Goal: Task Accomplishment & Management: Complete application form

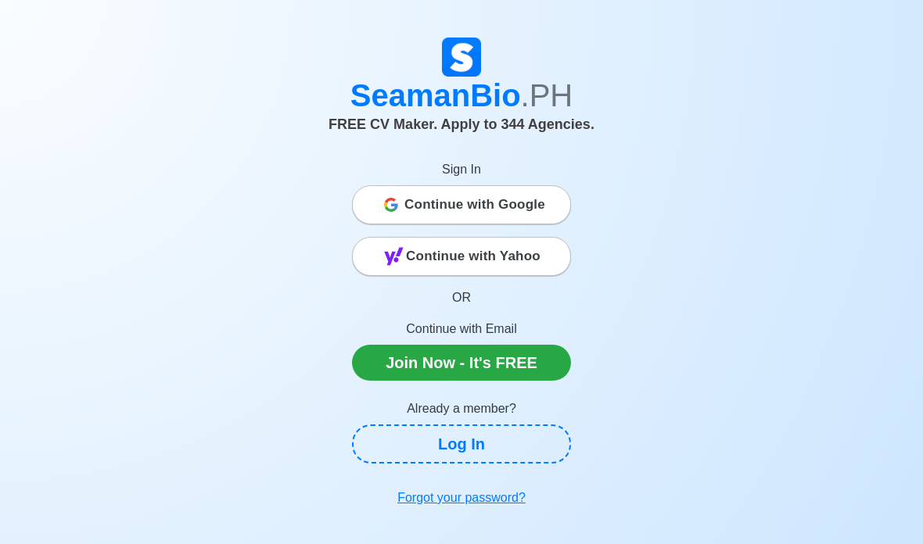
click at [547, 217] on div "Continue with Google" at bounding box center [461, 204] width 217 height 31
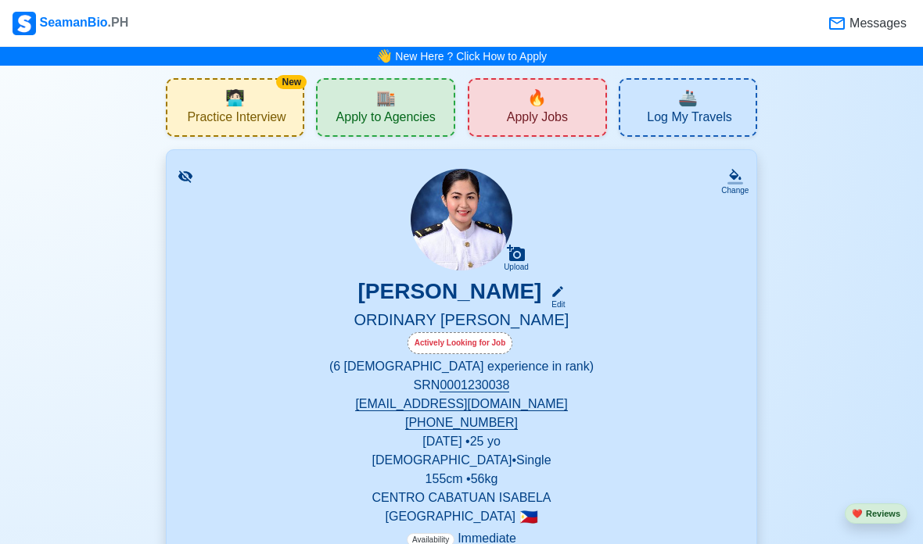
click at [568, 109] on div "🔥 Apply Jobs" at bounding box center [537, 107] width 139 height 59
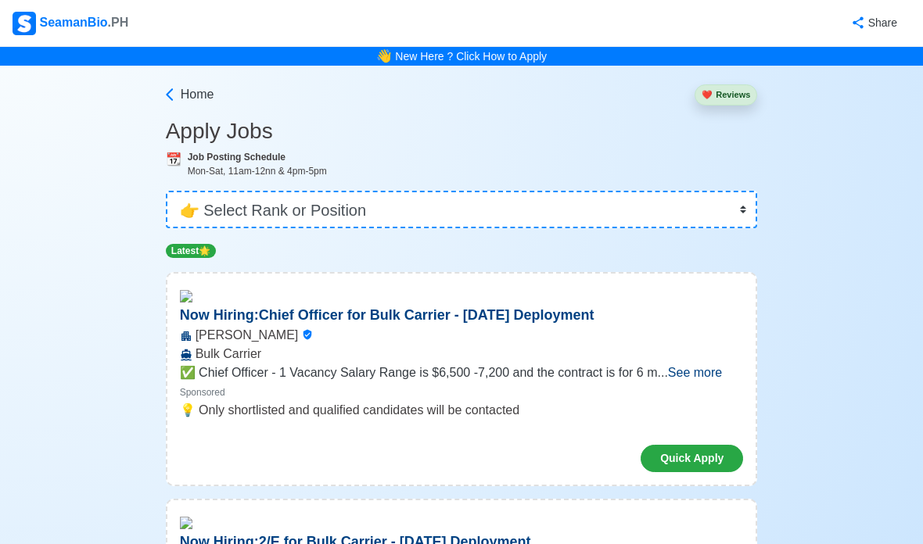
click at [679, 210] on select "👉 Select Rank or Position Master Chief Officer 2nd Officer 3rd Officer Junior O…" at bounding box center [462, 210] width 592 height 38
select select "Cadet"
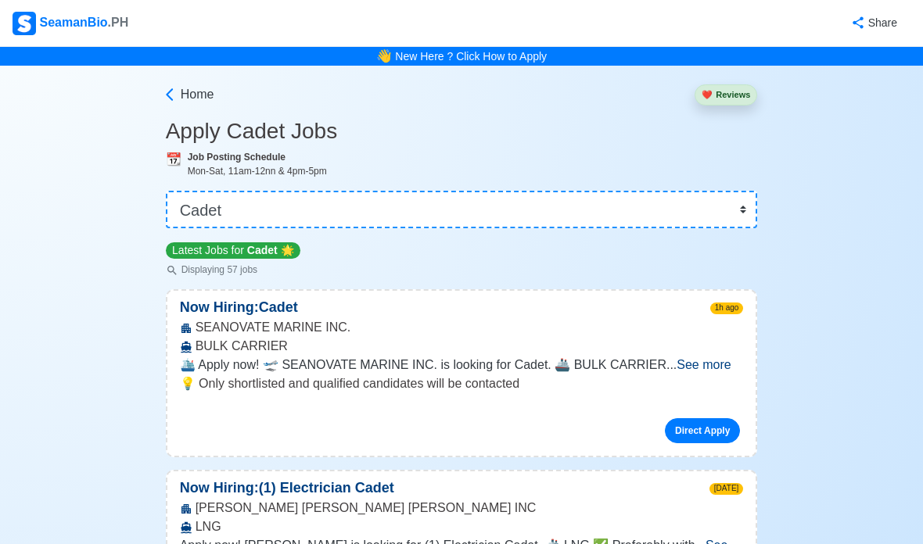
click at [703, 358] on span "See more" at bounding box center [704, 364] width 54 height 13
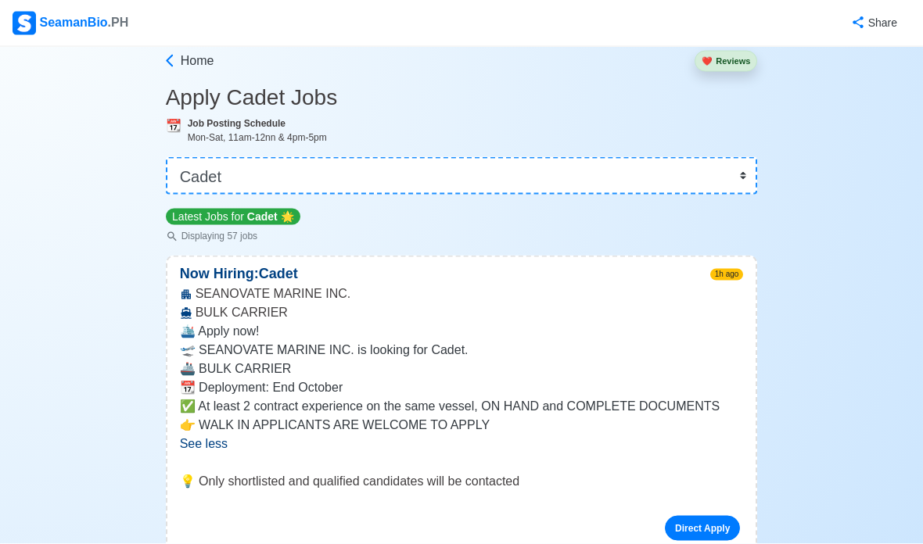
scroll to position [45, 0]
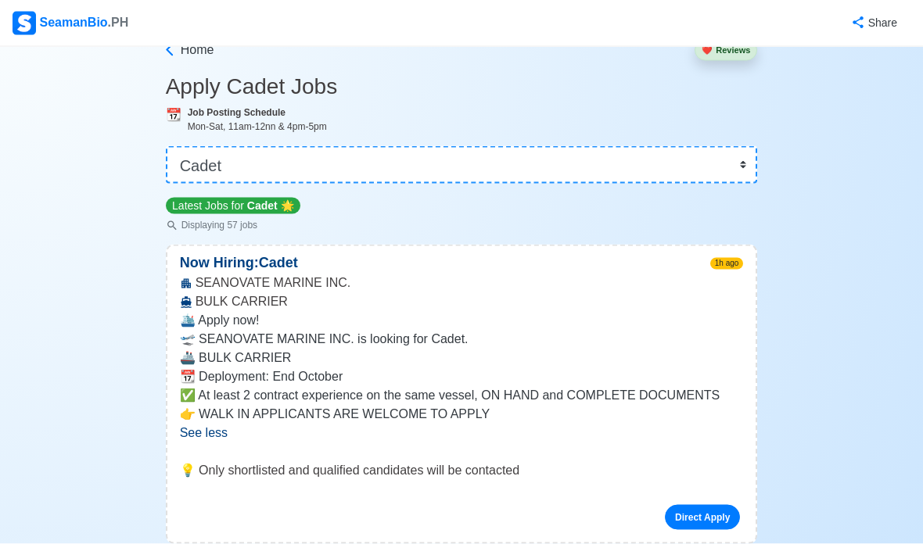
click at [712, 515] on link "Direct Apply" at bounding box center [702, 517] width 75 height 25
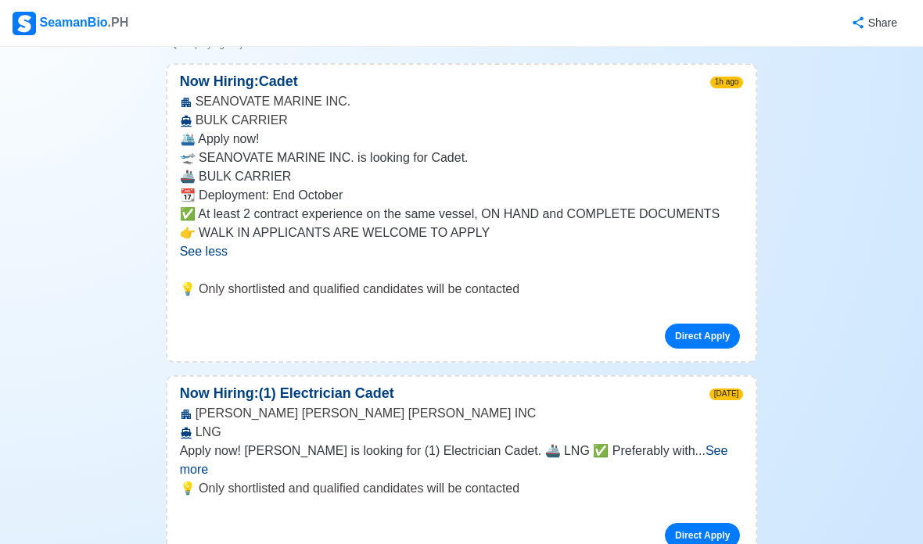
scroll to position [230, 0]
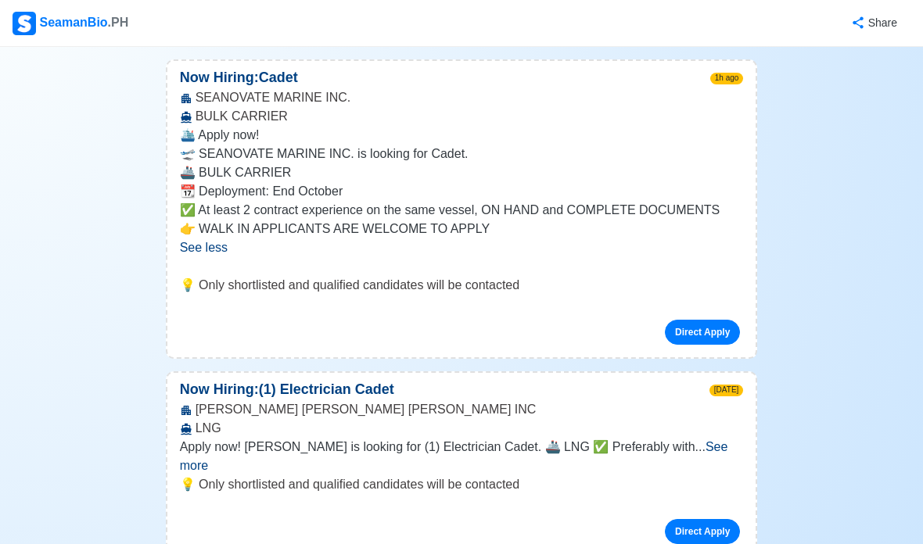
click at [213, 248] on span "See less" at bounding box center [204, 247] width 48 height 13
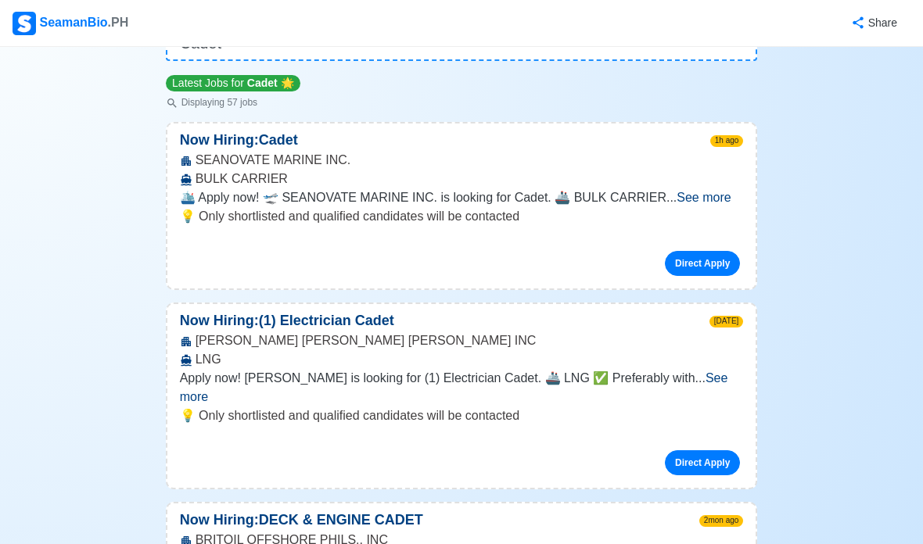
scroll to position [164, 0]
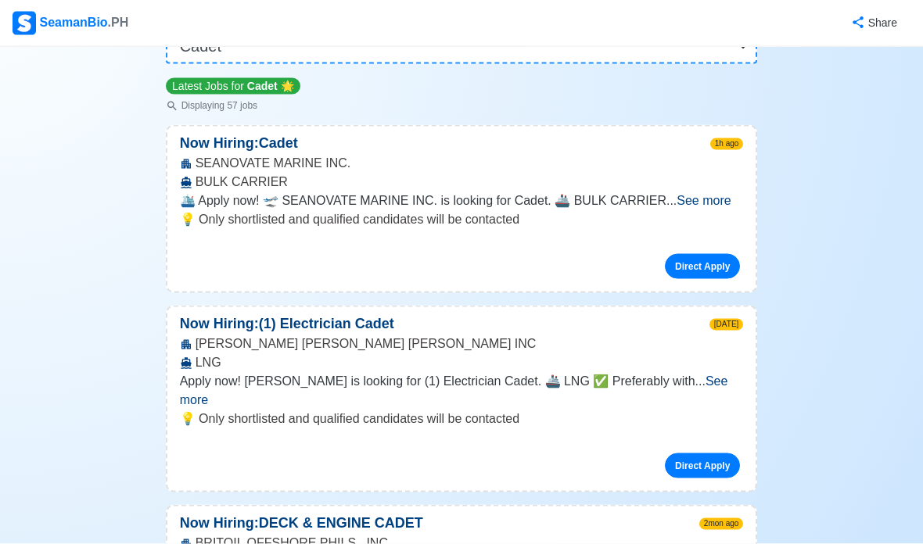
click at [701, 194] on span "See more" at bounding box center [704, 200] width 54 height 13
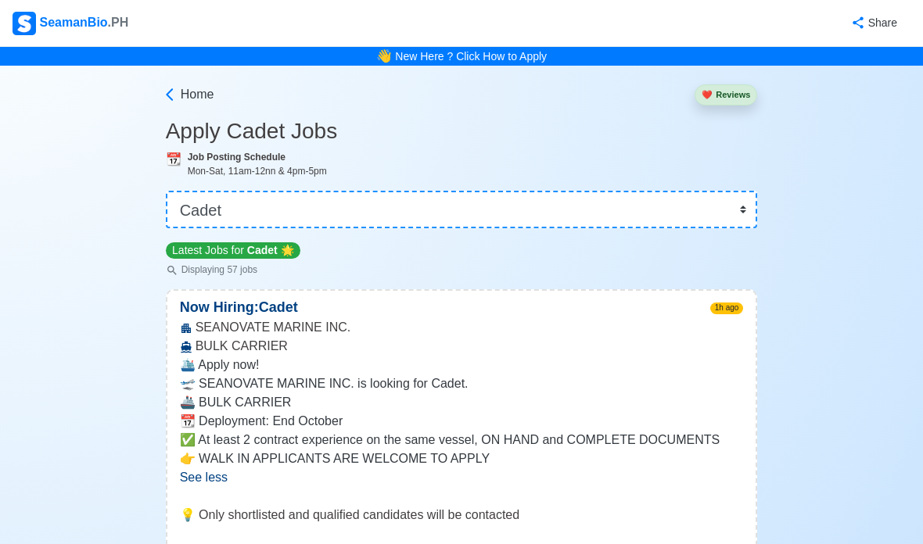
scroll to position [10, 0]
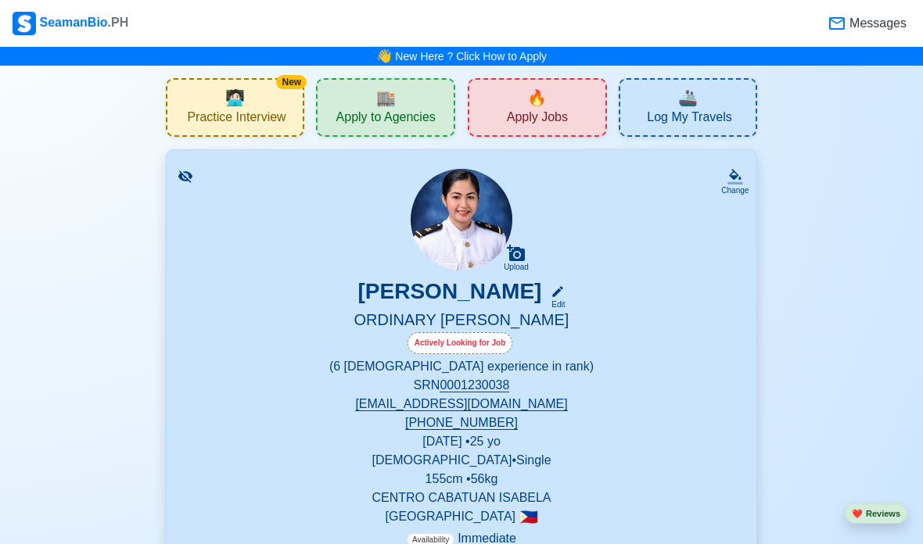
click at [426, 129] on div "🏬 Apply to Agencies" at bounding box center [385, 107] width 139 height 59
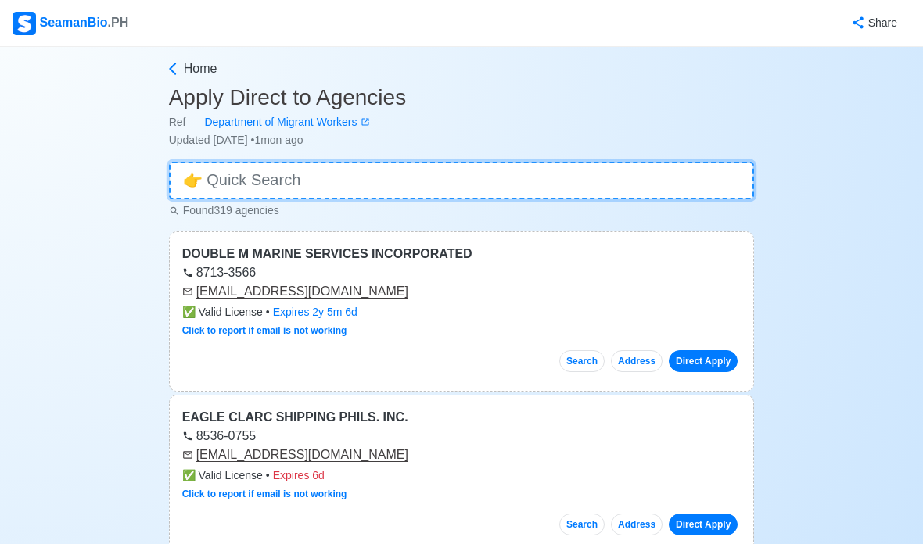
click at [601, 184] on input at bounding box center [462, 181] width 586 height 38
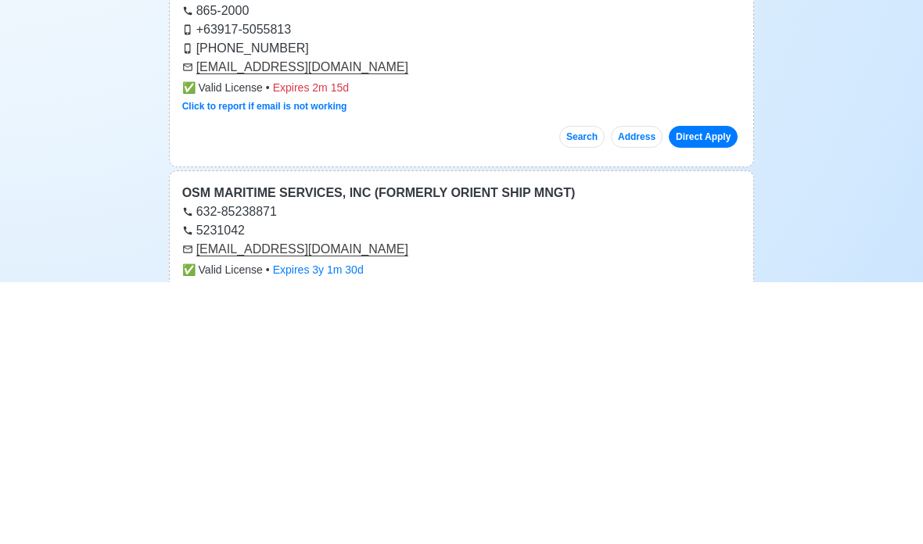
type input "Osm"
click at [702, 388] on link "Direct Apply" at bounding box center [703, 399] width 69 height 22
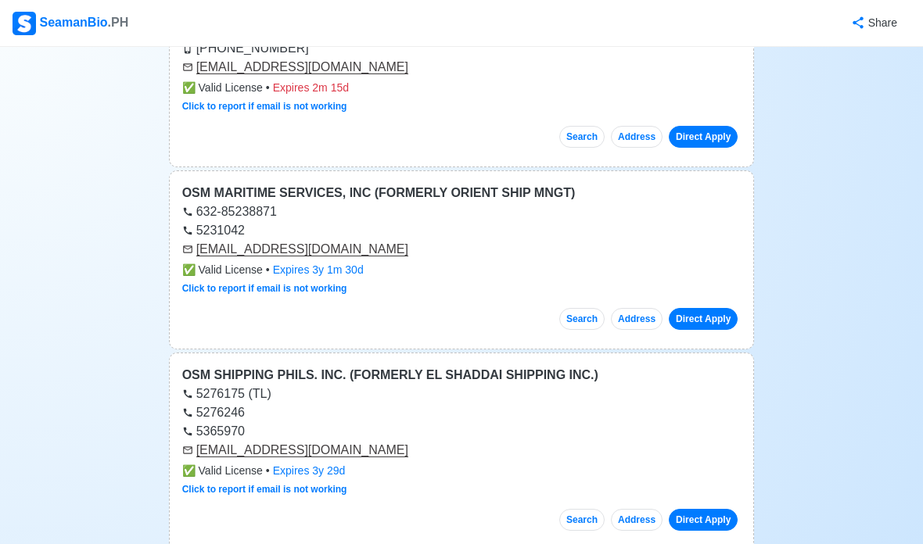
scroll to position [325, 0]
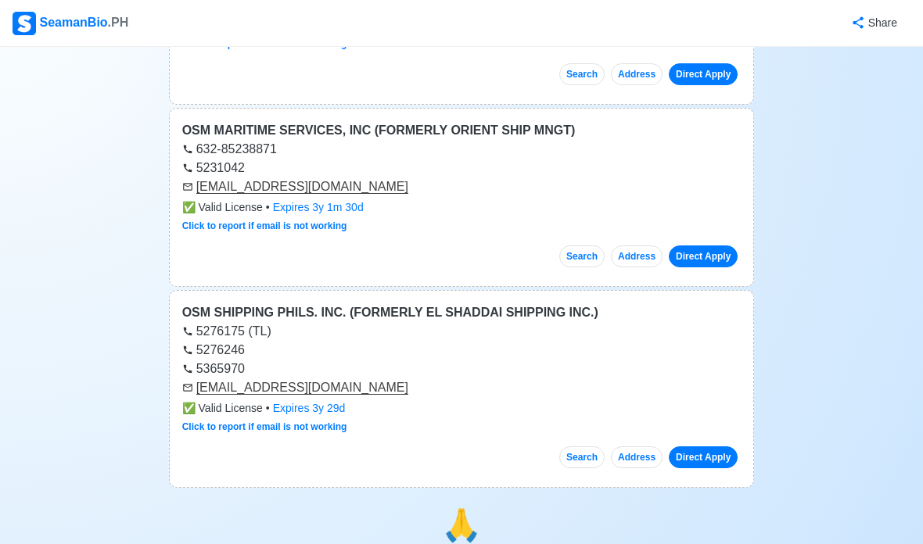
click at [719, 246] on link "Direct Apply" at bounding box center [703, 257] width 69 height 22
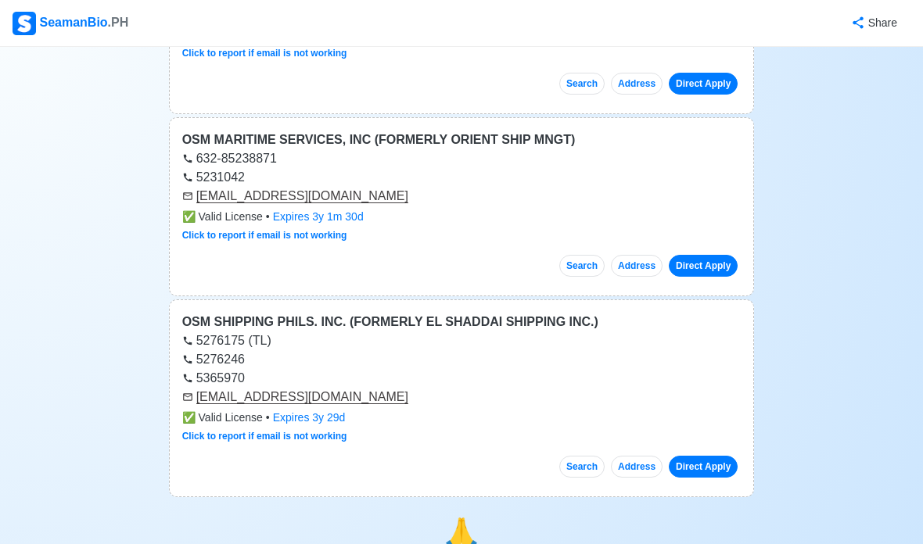
click at [717, 465] on link "Direct Apply" at bounding box center [703, 467] width 69 height 22
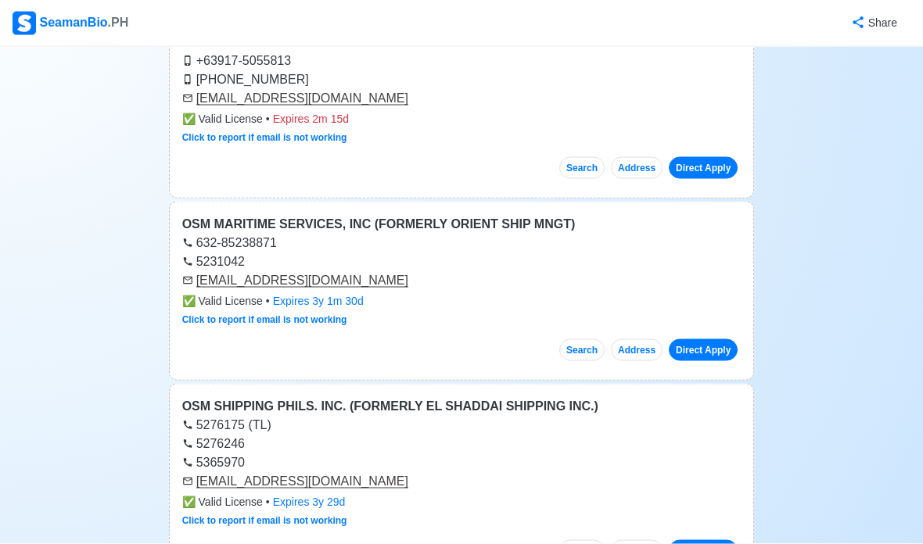
scroll to position [0, 0]
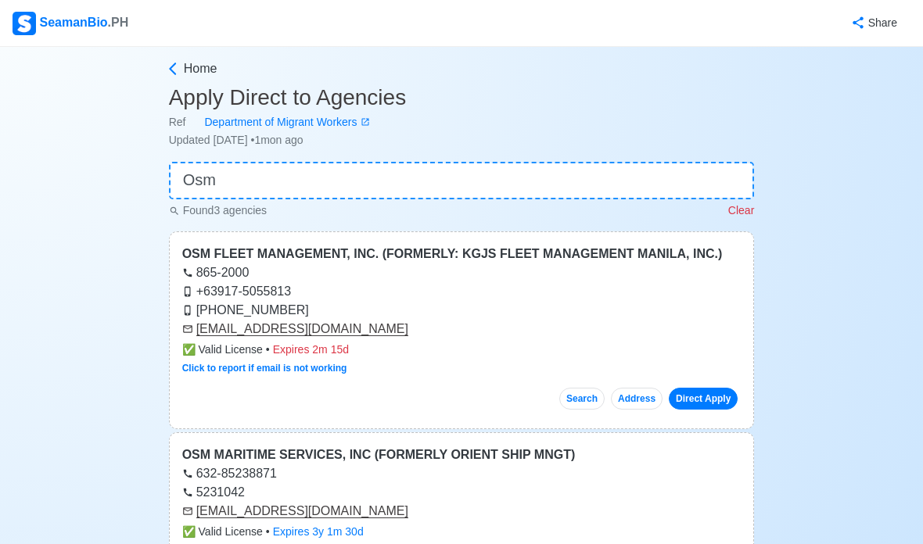
click at [178, 66] on icon at bounding box center [173, 69] width 16 height 16
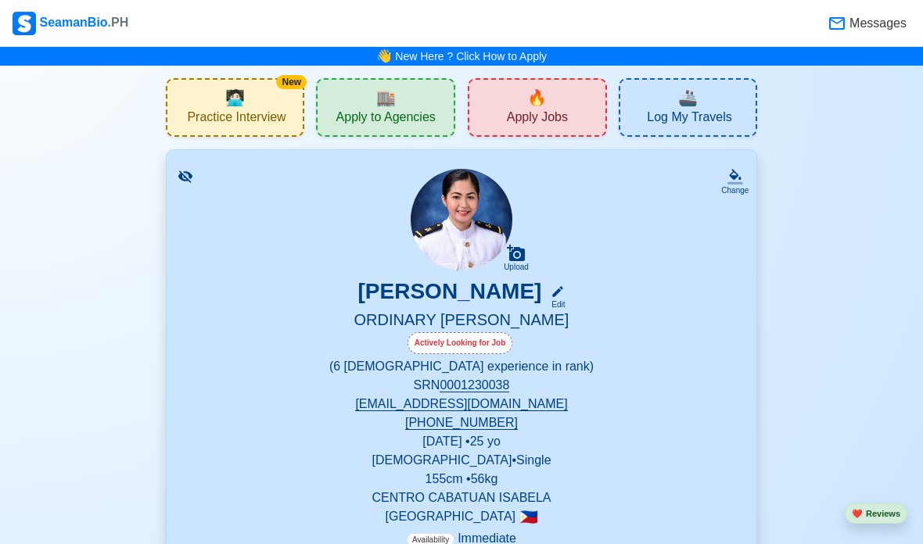
click at [345, 120] on span "Apply to Agencies" at bounding box center [385, 120] width 99 height 20
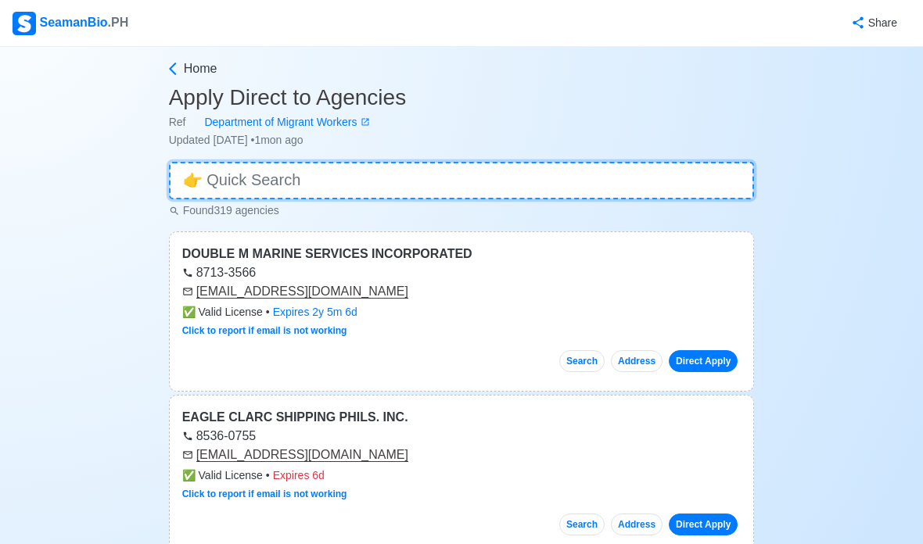
click at [630, 171] on input at bounding box center [462, 181] width 586 height 38
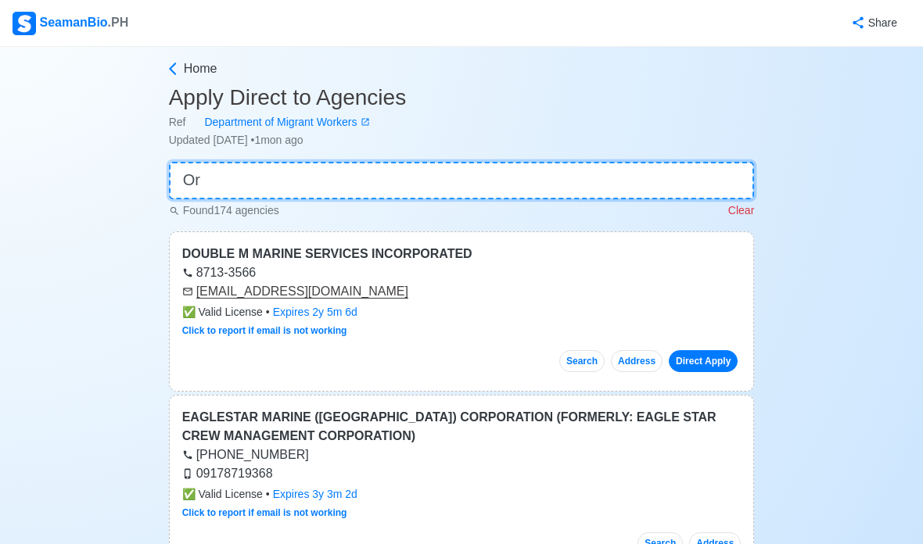
click at [699, 174] on input "Or" at bounding box center [462, 181] width 586 height 38
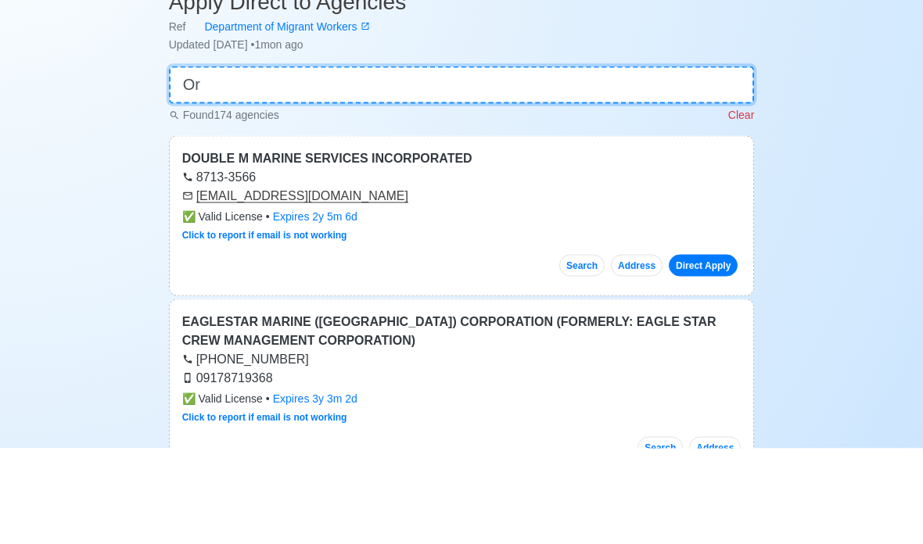
type input "O"
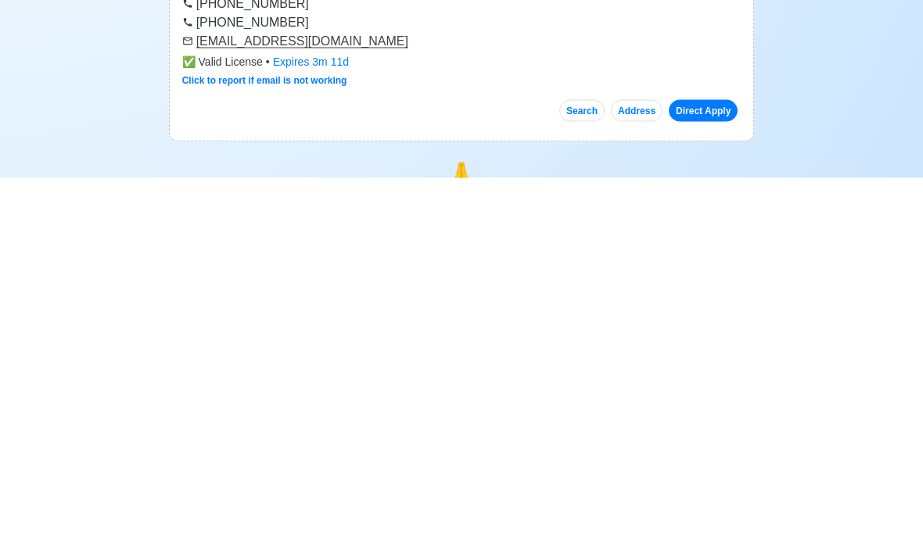
scroll to position [107, 0]
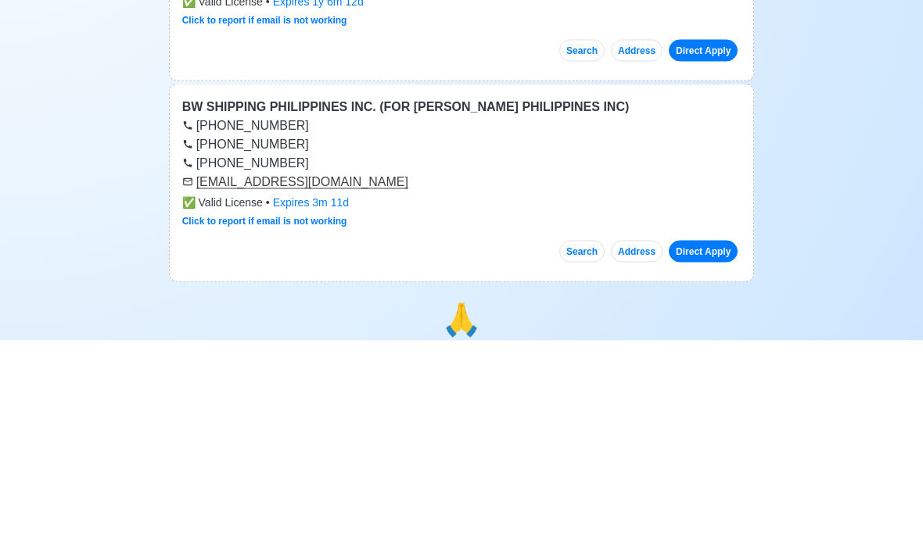
click at [700, 243] on link "Direct Apply" at bounding box center [703, 254] width 69 height 22
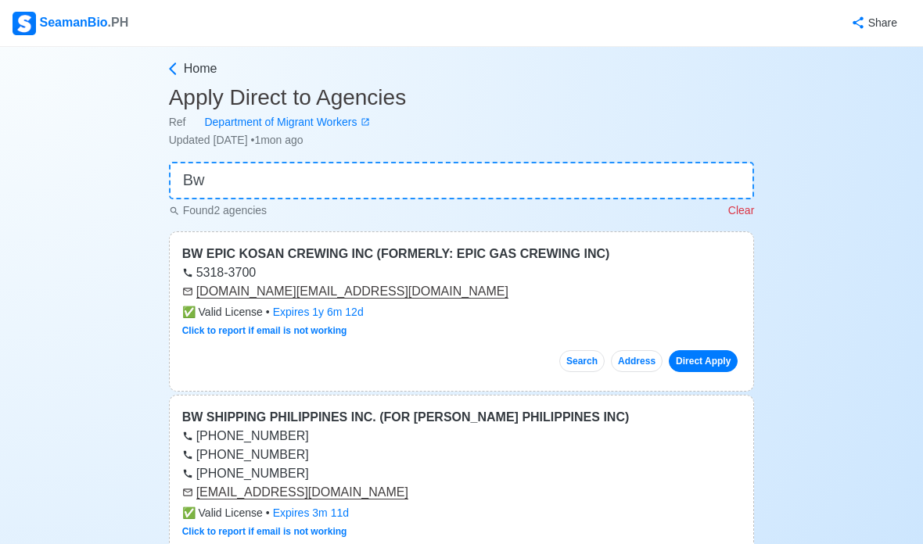
scroll to position [5, 0]
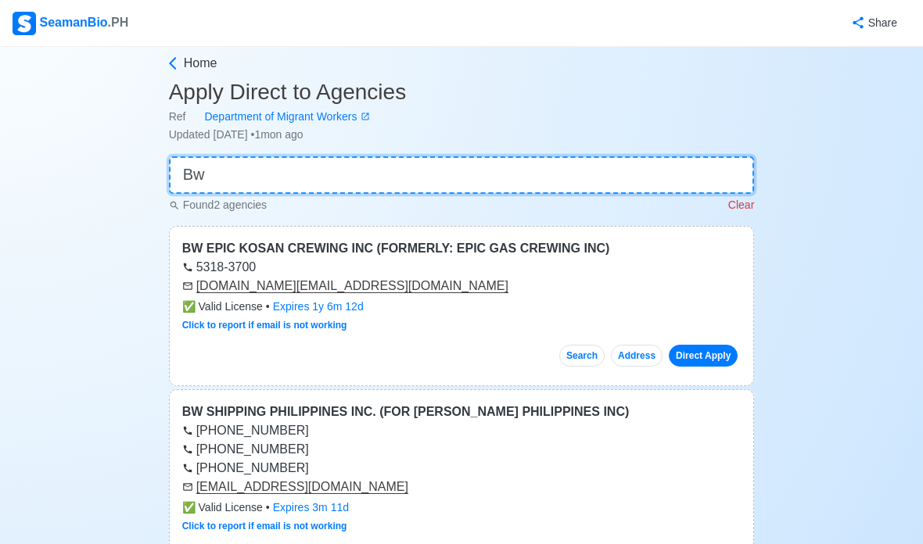
click at [631, 182] on input "Bw" at bounding box center [462, 175] width 586 height 38
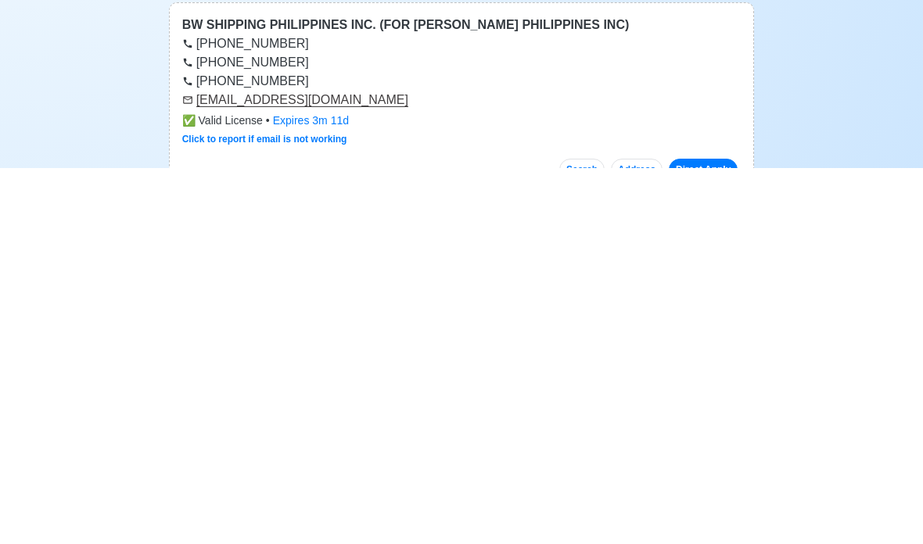
click at [712, 535] on link "Direct Apply" at bounding box center [703, 546] width 69 height 22
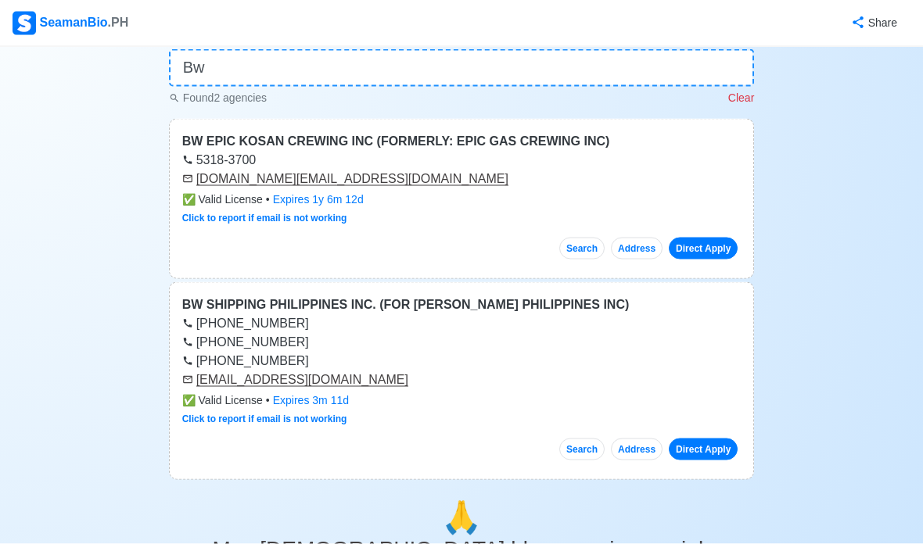
scroll to position [0, 0]
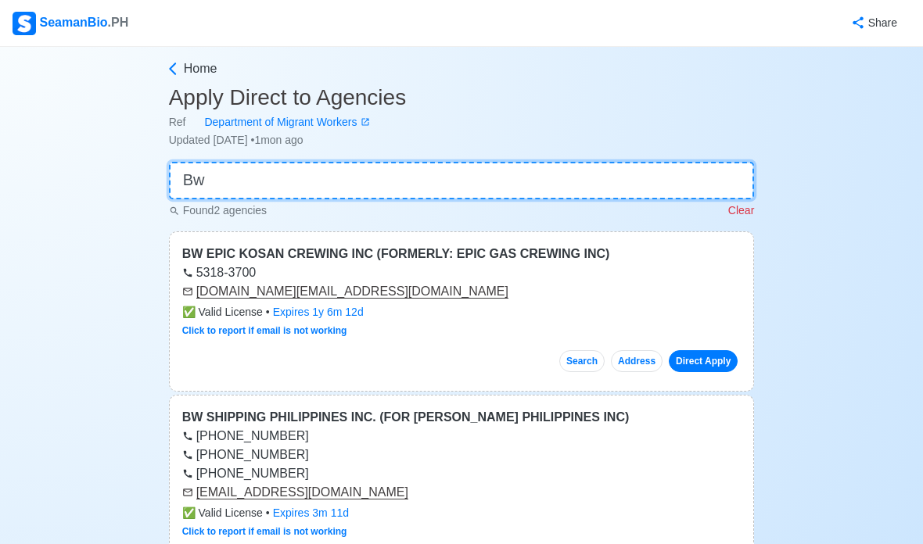
click at [649, 196] on input "Bw" at bounding box center [462, 181] width 586 height 38
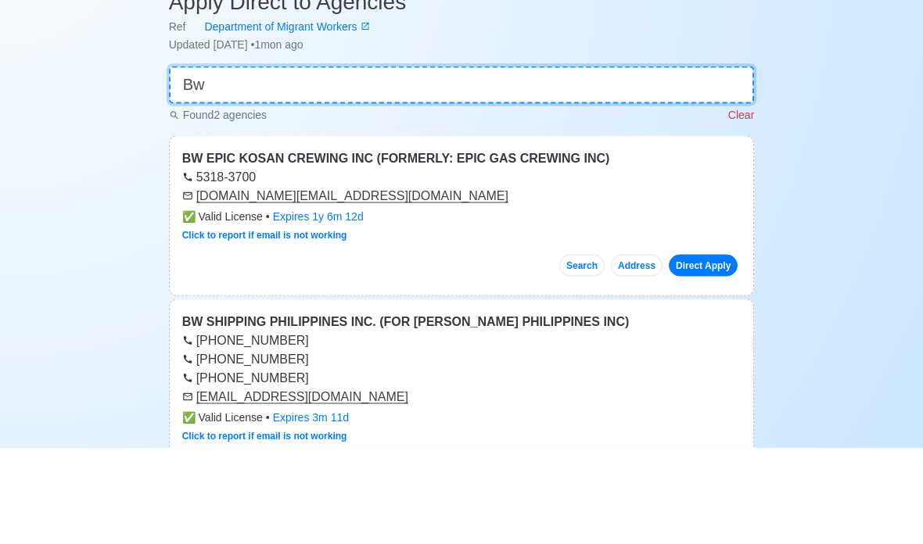
type input "B"
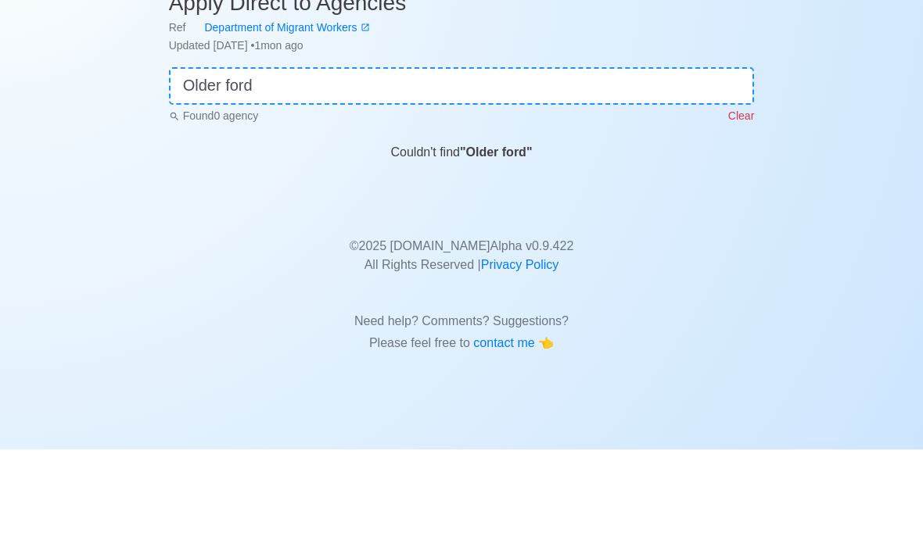
scroll to position [63, 0]
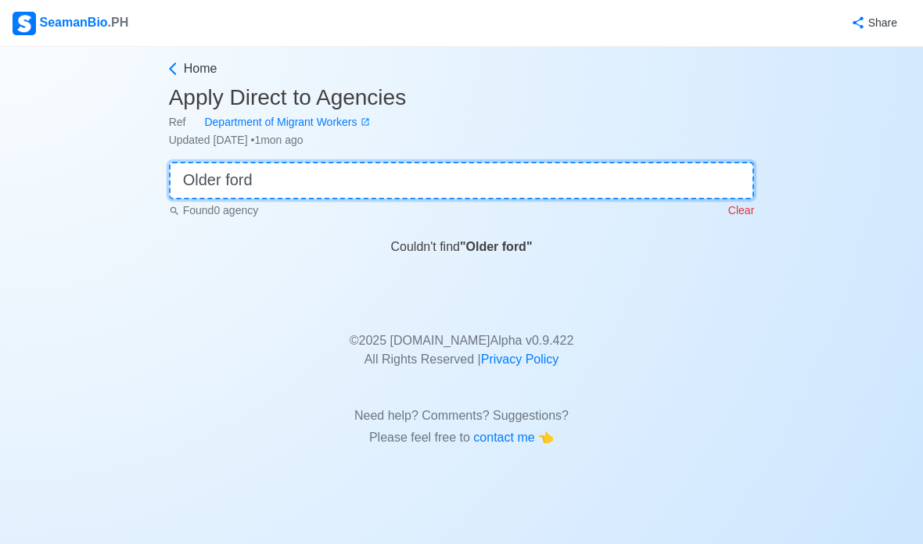
click at [620, 162] on input "Older ford" at bounding box center [462, 181] width 586 height 38
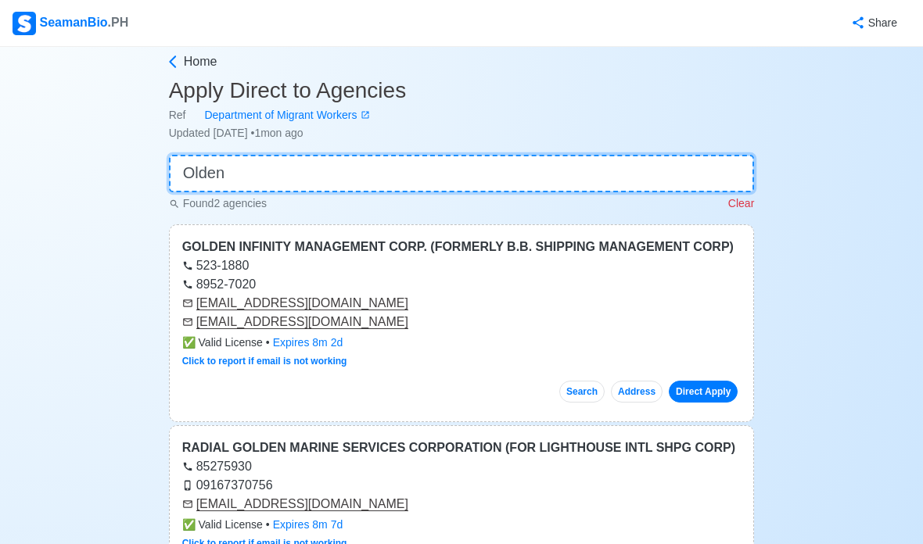
scroll to position [0, 0]
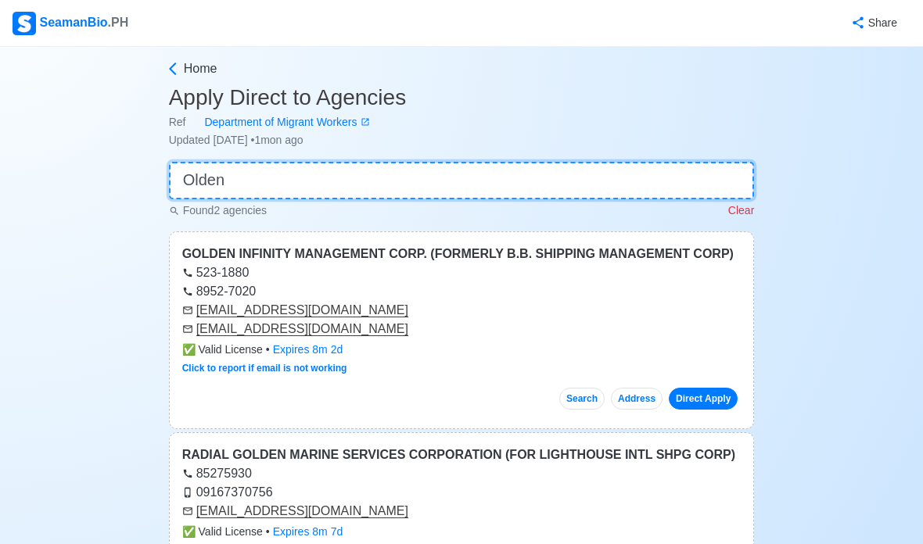
click at [612, 186] on input "Olden" at bounding box center [462, 181] width 586 height 38
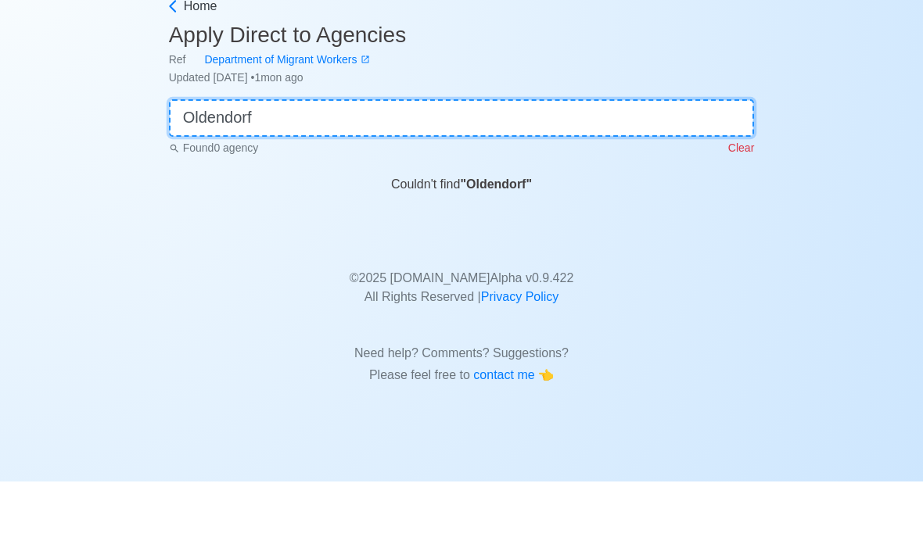
type input "Oldendorff"
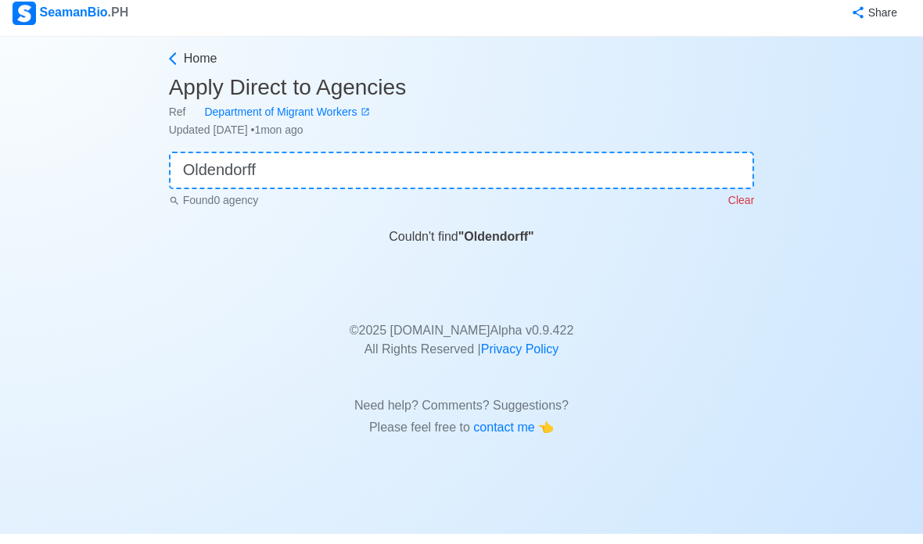
click at [169, 61] on icon at bounding box center [173, 69] width 16 height 16
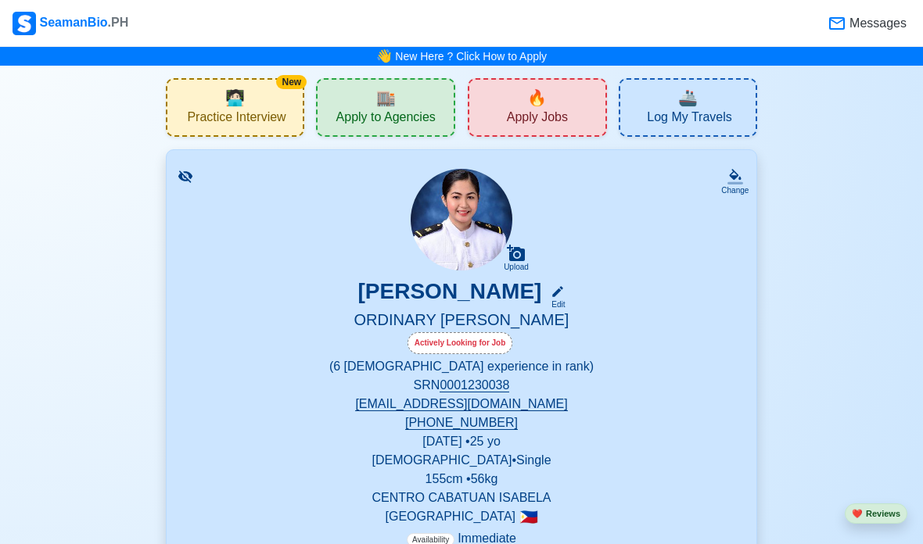
click at [408, 123] on span "Apply to Agencies" at bounding box center [385, 120] width 99 height 20
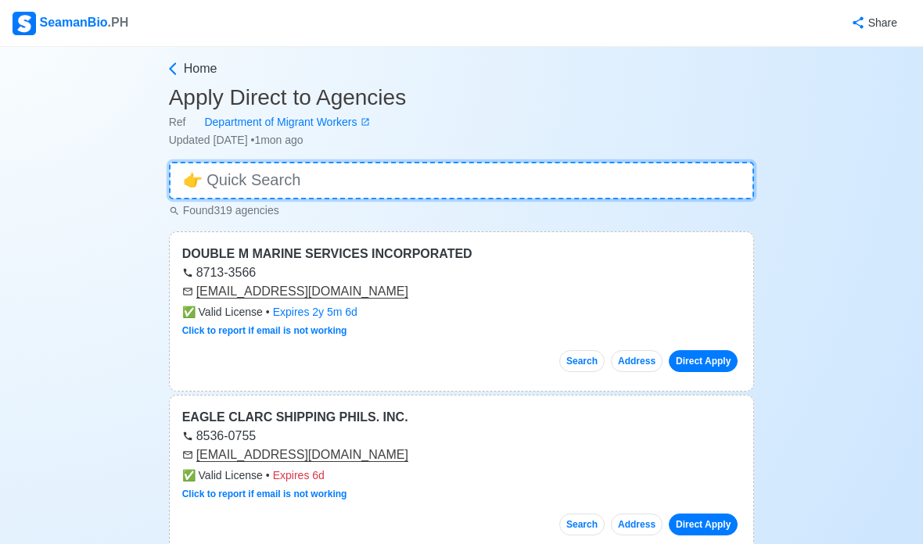
click at [591, 175] on input at bounding box center [462, 181] width 586 height 38
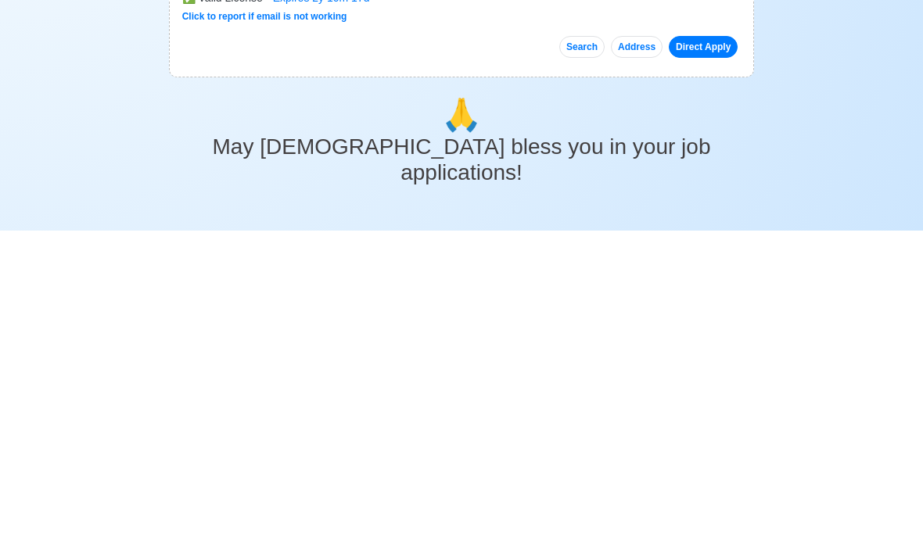
scroll to position [41, 0]
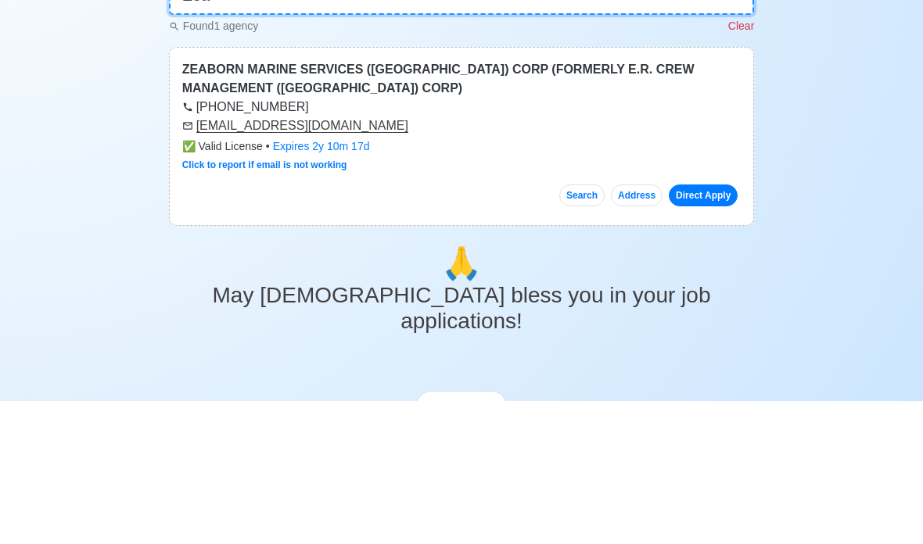
type input "Zea"
click at [708, 328] on link "Direct Apply" at bounding box center [703, 339] width 69 height 22
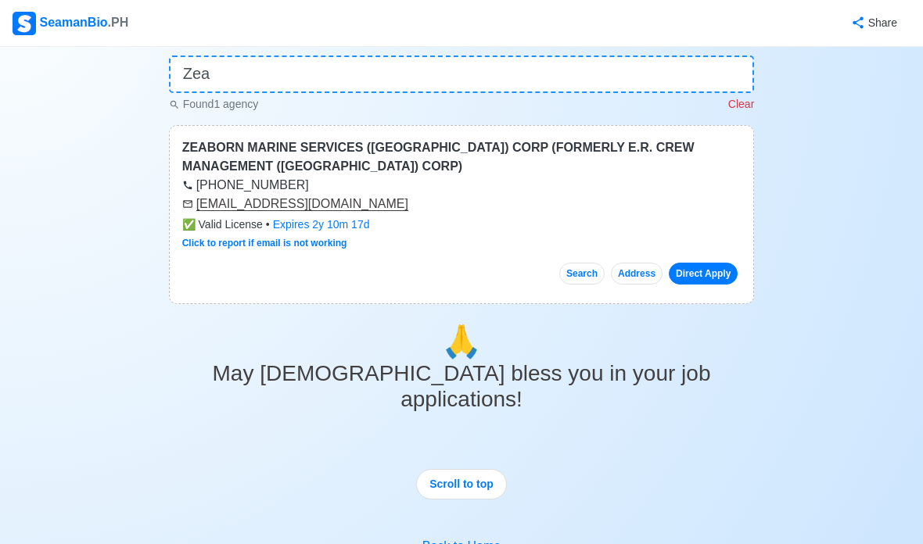
scroll to position [0, 0]
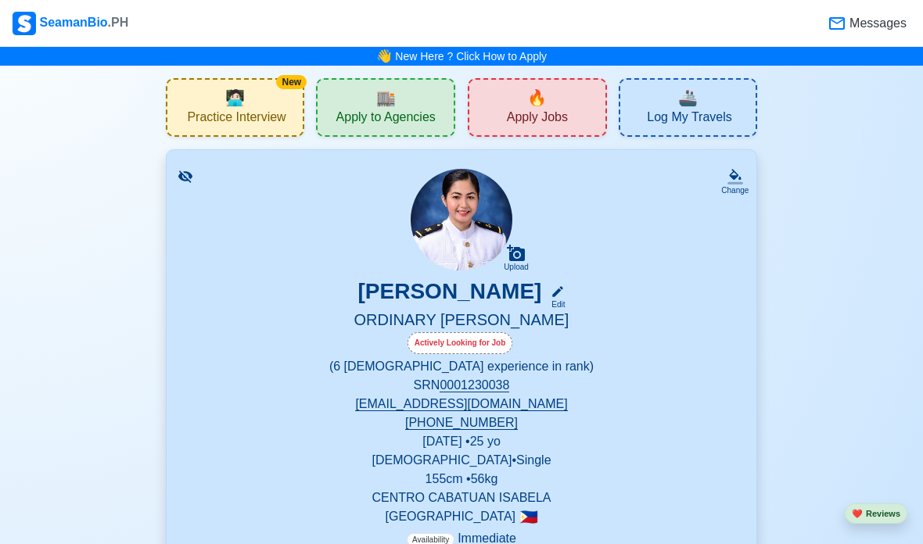
click at [547, 119] on span "Apply Jobs" at bounding box center [537, 120] width 61 height 20
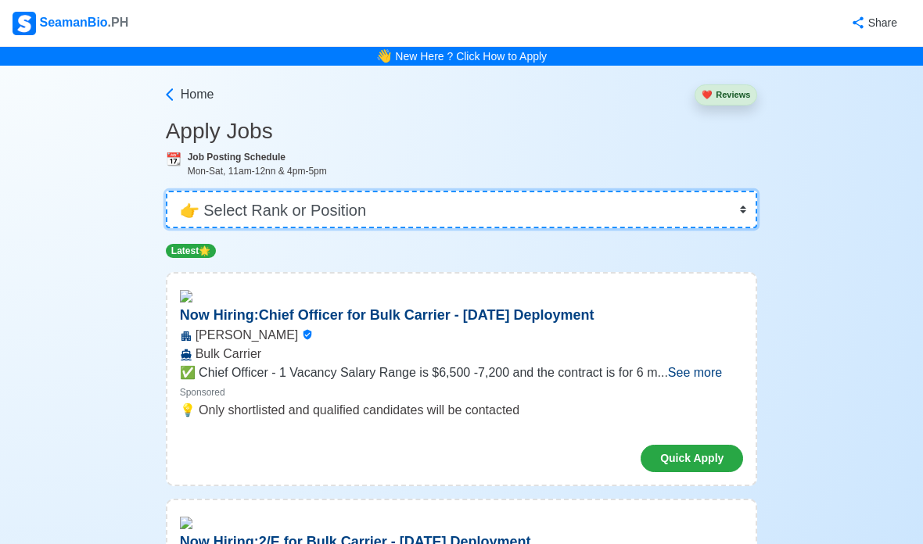
click at [565, 219] on select "👉 Select Rank or Position Master Chief Officer 2nd Officer 3rd Officer Junior O…" at bounding box center [462, 210] width 592 height 38
select select "Ordinary Seaman"
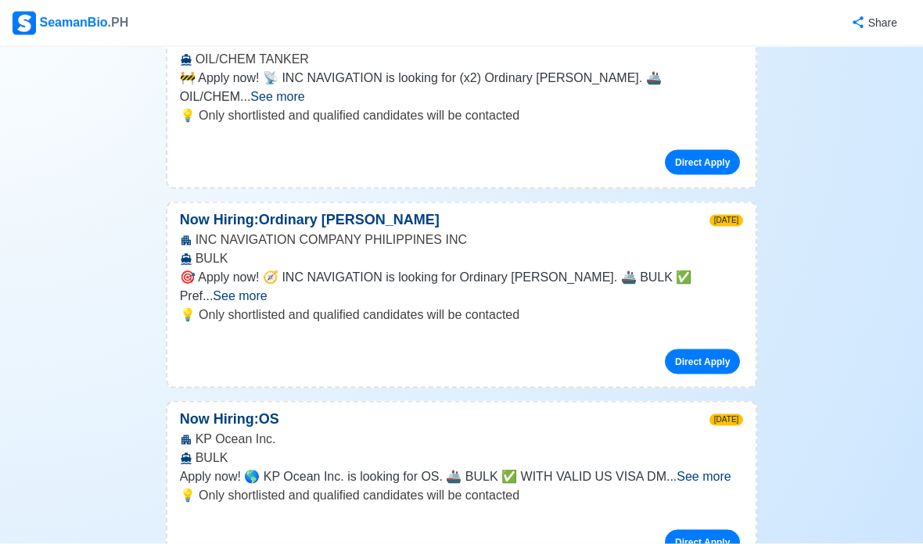
scroll to position [1113, 0]
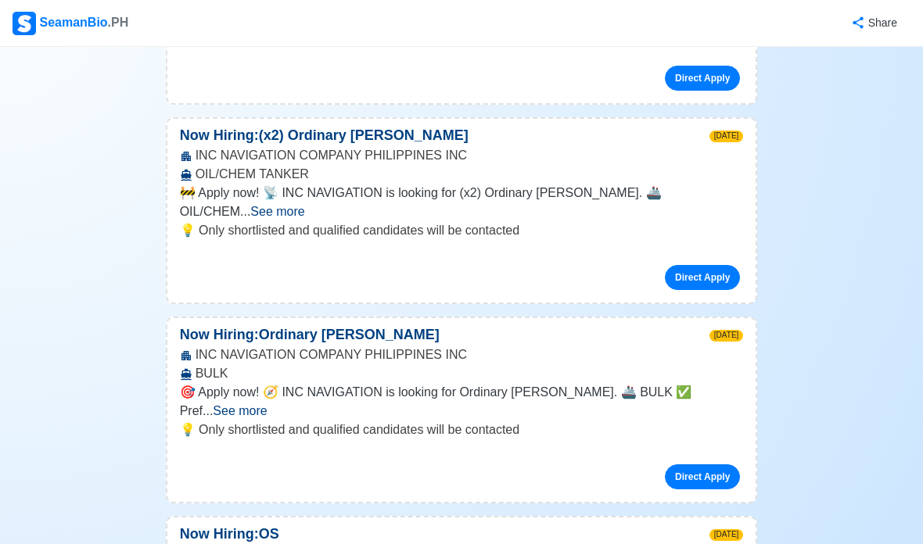
click at [304, 205] on span "See more" at bounding box center [277, 211] width 54 height 13
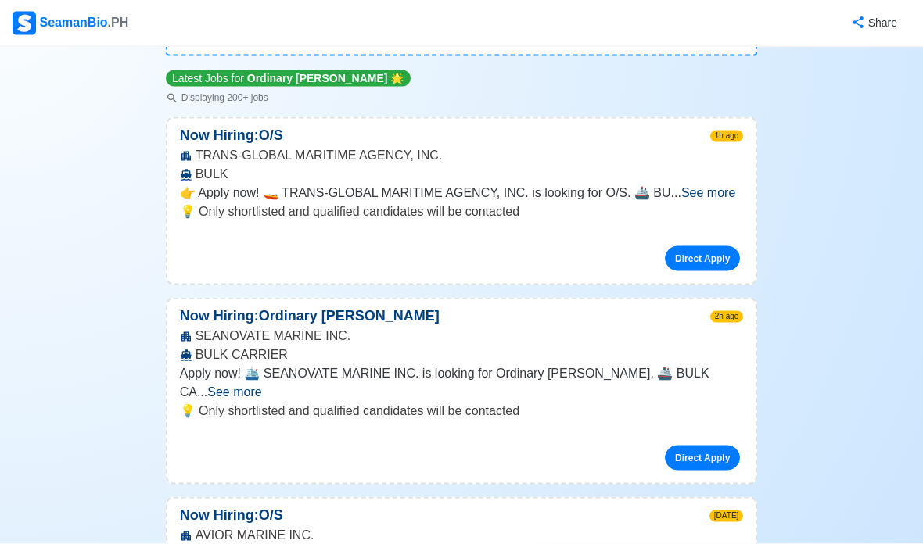
scroll to position [0, 0]
